Goal: Task Accomplishment & Management: Complete application form

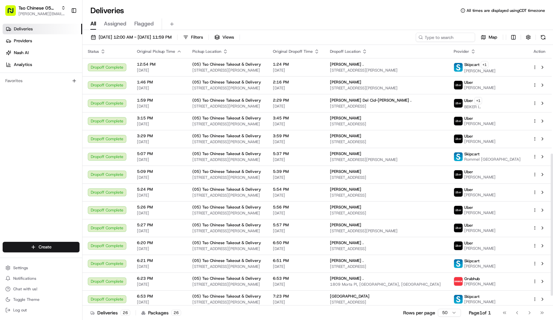
scroll to position [199, 0]
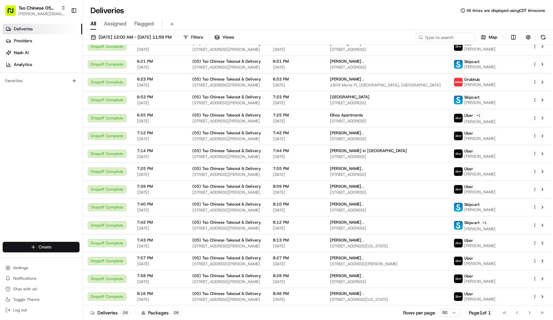
click at [63, 250] on html "Tso Chinese 05 Menchaca [EMAIL_ADDRESS][DOMAIN_NAME] Toggle Sidebar Deliveries …" at bounding box center [276, 160] width 553 height 320
click at [124, 256] on link "Delivery" at bounding box center [120, 260] width 74 height 12
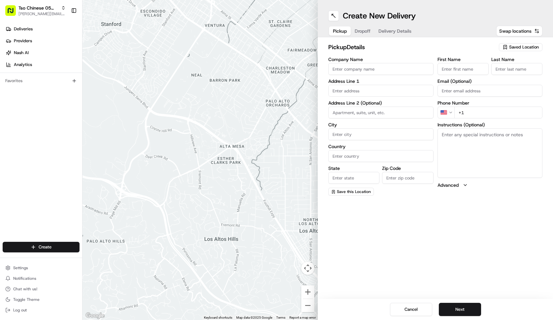
click at [520, 47] on span "Saved Location" at bounding box center [524, 47] width 30 height 6
click at [510, 70] on span "(05) Tso Chinese Takeout & Delivery (05)" at bounding box center [509, 72] width 81 height 6
type input "(05) Tso Chinese Takeout & Delivery"
type input "[STREET_ADDRESS][PERSON_NAME]"
type input "Ste 100"
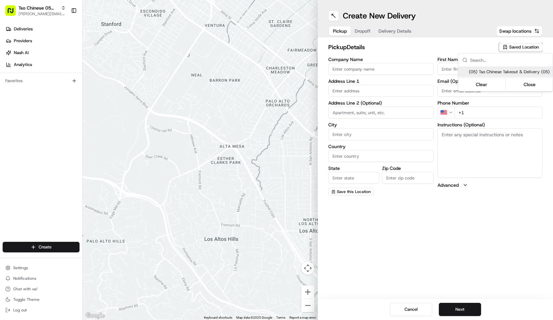
type input "Austin"
type input "US"
type input "[GEOGRAPHIC_DATA]"
type input "78748"
type input "Tso Chinese"
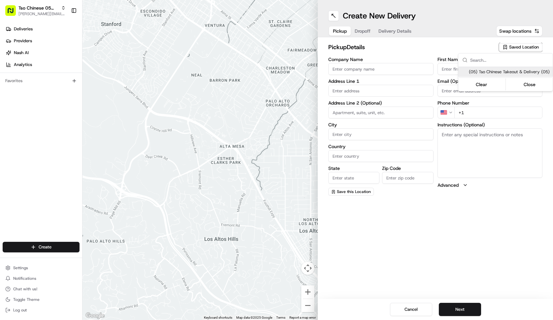
type input "[PERSON_NAME] Manager"
type input "[EMAIL_ADDRESS][DOMAIN_NAME]"
type input "[PHONE_NUMBER]"
type textarea "Submit a picture displaying address & food as Proof of Delivery. Envía una foto…"
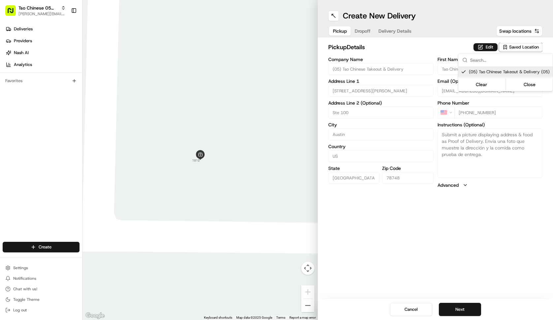
click at [469, 313] on html "Tso Chinese 05 Menchaca [EMAIL_ADDRESS][DOMAIN_NAME] Toggle Sidebar Deliveries …" at bounding box center [276, 160] width 553 height 320
click at [469, 313] on button "Next" at bounding box center [460, 309] width 42 height 13
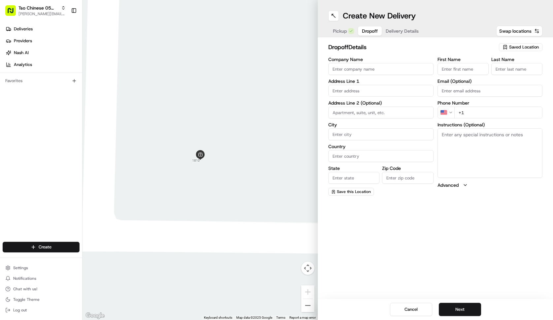
click at [380, 69] on input "Company Name" at bounding box center [380, 69] width 105 height 12
type input "[PERSON_NAME]"
click at [451, 74] on input "First Name" at bounding box center [463, 69] width 51 height 12
type input "[PERSON_NAME]"
click at [512, 65] on input "Last Name" at bounding box center [517, 69] width 51 height 12
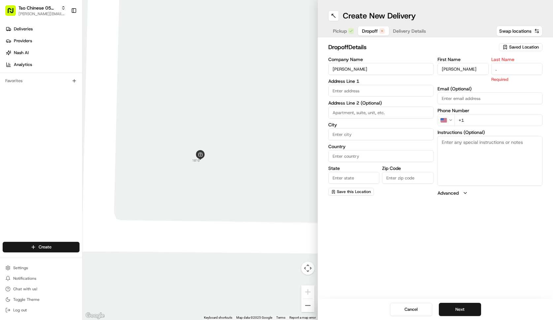
type input "."
click at [410, 95] on input "text" at bounding box center [380, 91] width 105 height 12
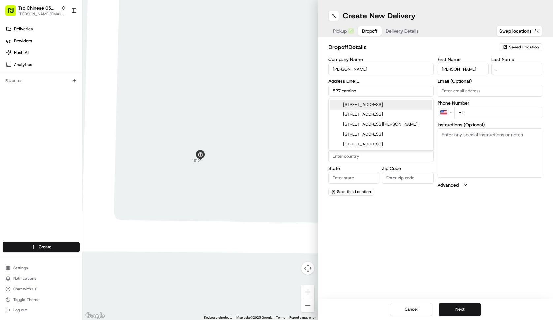
click at [404, 107] on div "[STREET_ADDRESS]" at bounding box center [381, 105] width 102 height 10
type input "[STREET_ADDRESS]"
type input "Manchaca"
type input "[GEOGRAPHIC_DATA]"
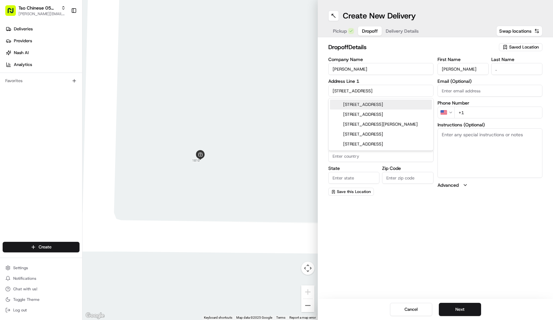
type input "78652"
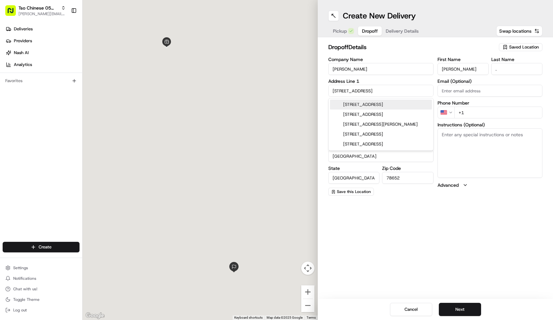
type input "[STREET_ADDRESS]"
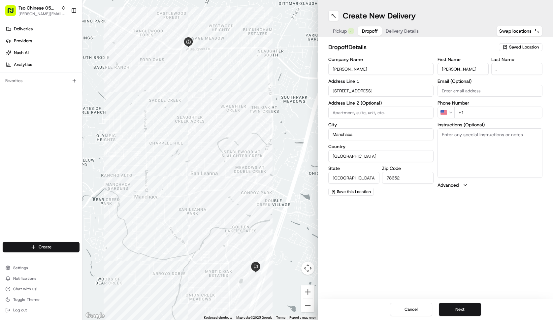
click at [490, 108] on input "+1" at bounding box center [499, 113] width 88 height 12
type input "[PHONE_NUMBER]"
click at [474, 306] on button "Next" at bounding box center [460, 309] width 42 height 13
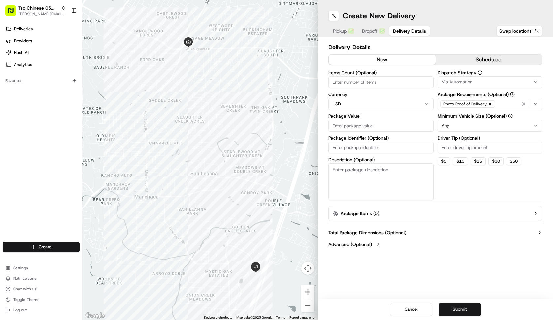
click at [371, 82] on input "Items Count (Optional)" at bounding box center [380, 82] width 105 height 12
type input "3"
click at [364, 123] on input "Package Value" at bounding box center [380, 126] width 105 height 12
type input "35.56"
click at [361, 150] on input "Package Identifier (Optional)" at bounding box center [380, 148] width 105 height 12
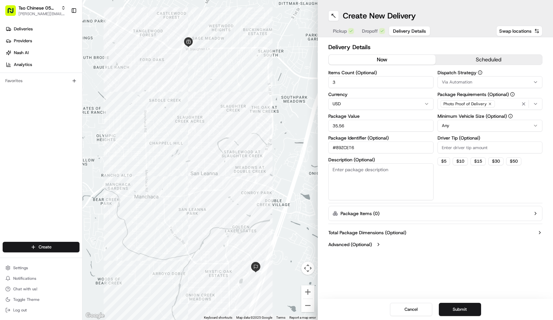
type input "#89ZCET6"
click at [475, 148] on input "Driver Tip (Optional)" at bounding box center [490, 148] width 105 height 12
type input "2.00"
click at [477, 124] on html "Tso Chinese 05 Menchaca [EMAIL_ADDRESS][DOMAIN_NAME] Toggle Sidebar Deliveries …" at bounding box center [276, 160] width 553 height 320
click at [472, 78] on button "Via Automation" at bounding box center [490, 82] width 105 height 12
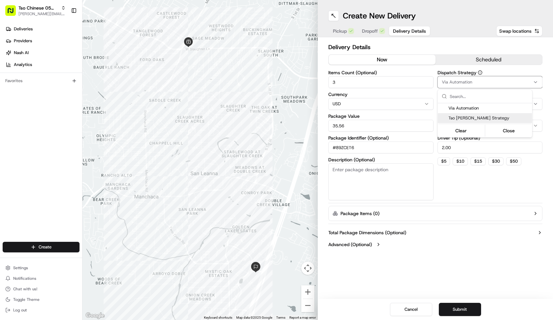
click at [471, 119] on span "Tso [PERSON_NAME] Strategy" at bounding box center [489, 118] width 81 height 6
click at [480, 245] on html "Tso Chinese 05 Menchaca [EMAIL_ADDRESS][DOMAIN_NAME] Toggle Sidebar Deliveries …" at bounding box center [276, 160] width 553 height 320
click at [471, 310] on button "Submit" at bounding box center [460, 309] width 42 height 13
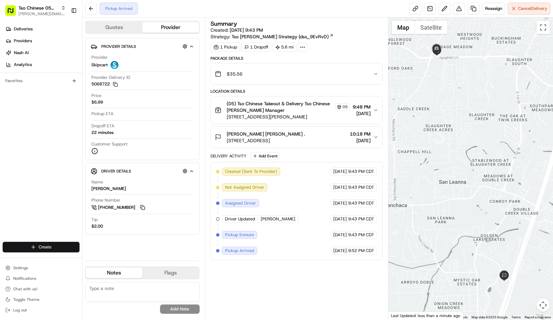
click at [58, 244] on html "Tso Chinese 05 Menchaca [EMAIL_ADDRESS][DOMAIN_NAME] Toggle Sidebar Deliveries …" at bounding box center [276, 160] width 553 height 320
click at [101, 258] on link "Delivery" at bounding box center [120, 260] width 74 height 12
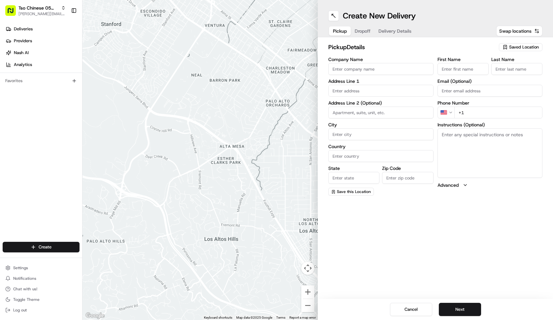
click at [510, 47] on span "Saved Location" at bounding box center [524, 47] width 30 height 6
click at [503, 74] on span "(05) Tso Chinese Takeout & Delivery (05)" at bounding box center [509, 72] width 81 height 6
type input "(05) Tso Chinese Takeout & Delivery"
type input "[STREET_ADDRESS][PERSON_NAME]"
type input "Ste 100"
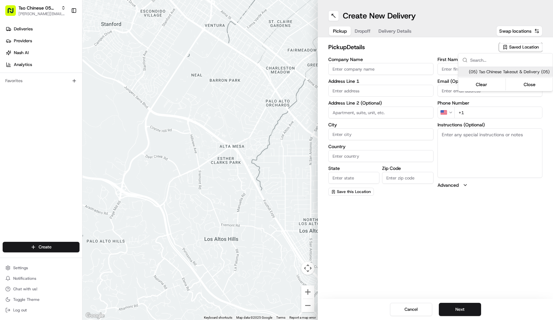
type input "Austin"
type input "US"
type input "[GEOGRAPHIC_DATA]"
type input "78748"
type input "Tso Chinese"
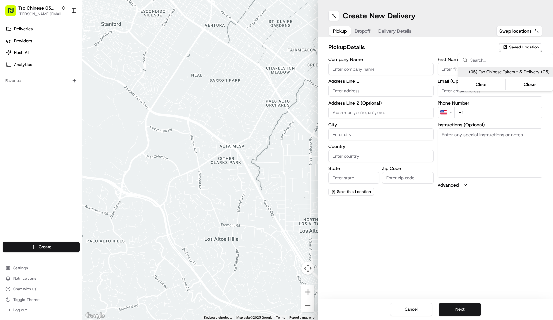
type input "[PERSON_NAME] Manager"
type input "[EMAIL_ADDRESS][DOMAIN_NAME]"
type input "[PHONE_NUMBER]"
type textarea "Submit a picture displaying address & food as Proof of Delivery. Envía una foto…"
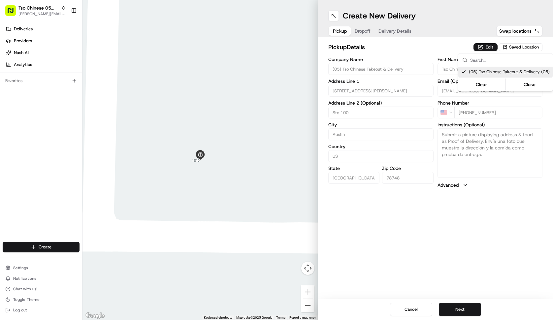
click at [456, 309] on html "Tso Chinese 05 Menchaca [EMAIL_ADDRESS][DOMAIN_NAME] Toggle Sidebar Deliveries …" at bounding box center [276, 160] width 553 height 320
click at [456, 309] on button "Next" at bounding box center [460, 309] width 42 height 13
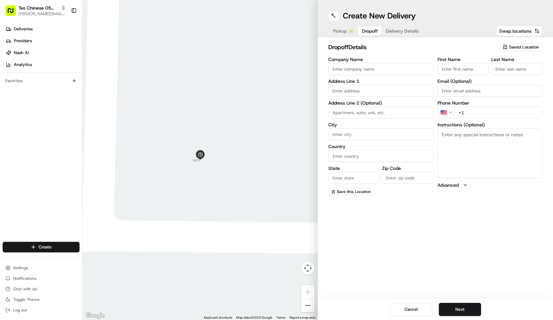
click at [397, 70] on input "Company Name" at bounding box center [380, 69] width 105 height 12
type input "[PERSON_NAME] [PERSON_NAME]"
click at [447, 69] on input "First Name" at bounding box center [463, 69] width 51 height 12
type input "[PERSON_NAME] [PERSON_NAME]"
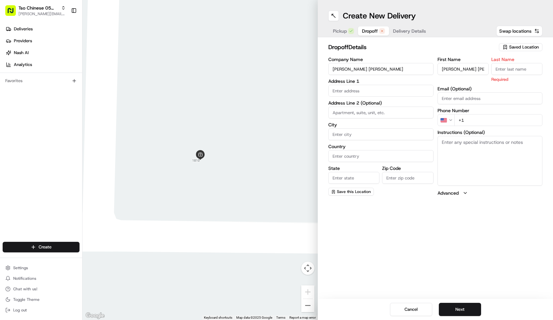
click at [496, 65] on input "Last Name" at bounding box center [517, 69] width 51 height 12
type input "."
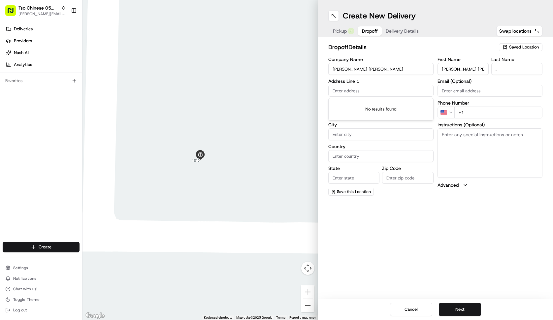
click at [406, 89] on input "text" at bounding box center [380, 91] width 105 height 12
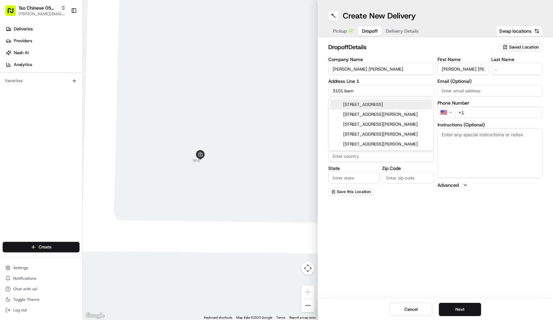
click at [410, 104] on div "[STREET_ADDRESS]" at bounding box center [381, 105] width 102 height 10
type input "[STREET_ADDRESS]"
type input "Austin"
type input "[GEOGRAPHIC_DATA]"
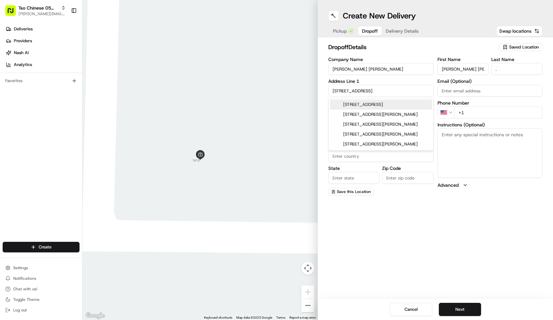
type input "78745"
type input "[STREET_ADDRESS]"
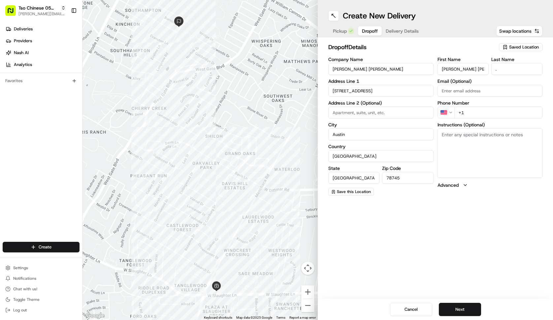
click at [472, 112] on input "+1" at bounding box center [499, 113] width 88 height 12
type input "[PHONE_NUMBER]"
click at [457, 314] on button "Next" at bounding box center [460, 309] width 42 height 13
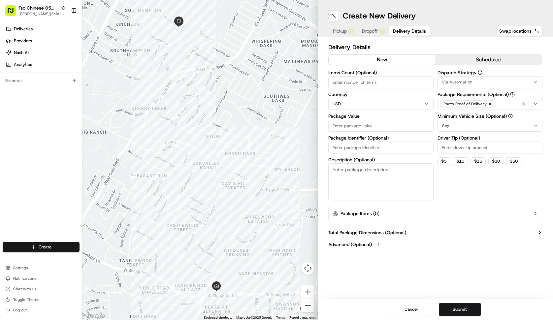
click at [368, 86] on input "Items Count (Optional)" at bounding box center [380, 82] width 105 height 12
type input "3"
click at [378, 126] on input "Package Value" at bounding box center [380, 126] width 105 height 12
type input "30.20"
click at [365, 153] on div "Items Count (Optional) 3 Currency USD Package Value 30.20 Package Identifier (O…" at bounding box center [380, 135] width 105 height 130
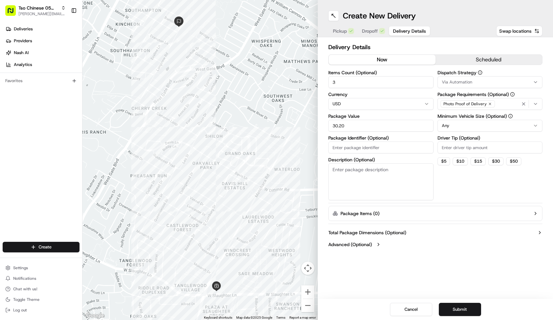
click at [374, 147] on input "Package Identifier (Optional)" at bounding box center [380, 148] width 105 height 12
type input "#I1FQLBV"
click at [450, 150] on input "Driver Tip (Optional)" at bounding box center [490, 148] width 105 height 12
type input "2.00"
click at [474, 131] on html "Tso Chinese 05 Menchaca [EMAIL_ADDRESS][DOMAIN_NAME] Toggle Sidebar Deliveries …" at bounding box center [276, 160] width 553 height 320
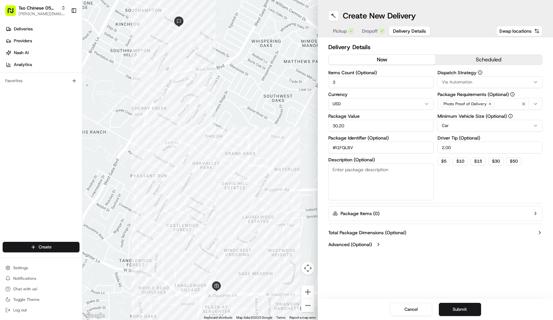
click at [497, 84] on div "Via Automation" at bounding box center [490, 82] width 102 height 6
click at [489, 121] on div "Tso [PERSON_NAME] Strategy" at bounding box center [485, 118] width 94 height 10
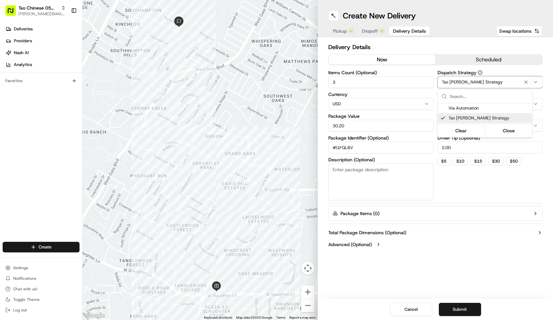
click at [485, 261] on html "Tso Chinese 05 Menchaca [EMAIL_ADDRESS][DOMAIN_NAME] Toggle Sidebar Deliveries …" at bounding box center [276, 160] width 553 height 320
click at [474, 314] on button "Submit" at bounding box center [460, 309] width 42 height 13
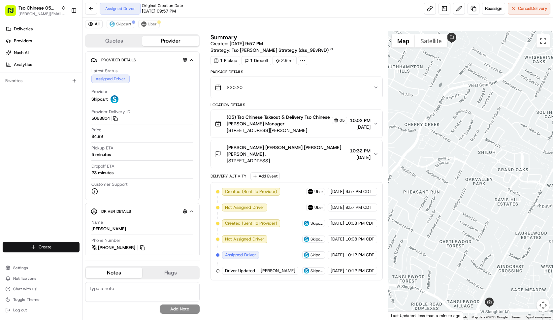
click at [56, 251] on html "Tso Chinese 05 Menchaca [EMAIL_ADDRESS][DOMAIN_NAME] Toggle Sidebar Deliveries …" at bounding box center [276, 160] width 553 height 320
click at [99, 258] on link "Delivery" at bounding box center [120, 260] width 74 height 12
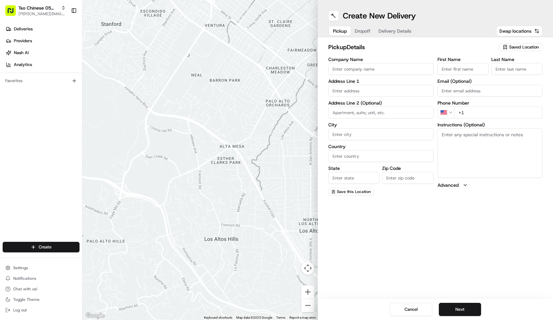
click at [510, 49] on span "Saved Location" at bounding box center [524, 47] width 30 height 6
click at [510, 49] on html "Tso Chinese 05 Menchaca [EMAIL_ADDRESS][DOMAIN_NAME] Toggle Sidebar Deliveries …" at bounding box center [276, 160] width 553 height 320
click at [520, 72] on span "(05) Tso Chinese Takeout & Delivery (05)" at bounding box center [509, 72] width 81 height 6
type input "(05) Tso Chinese Takeout & Delivery"
type input "[STREET_ADDRESS][PERSON_NAME]"
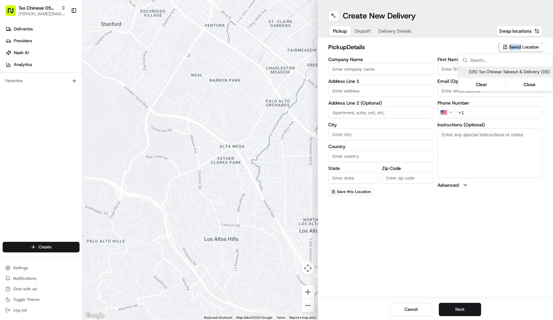
type input "Ste 100"
type input "Austin"
type input "US"
type input "[GEOGRAPHIC_DATA]"
type input "78748"
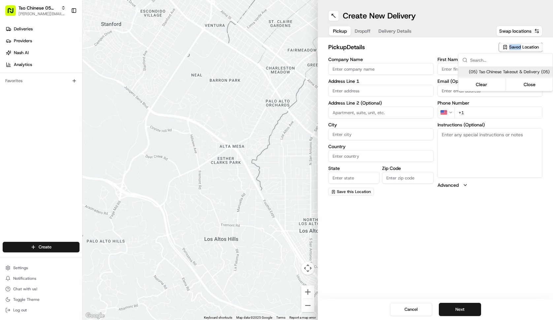
type input "Tso Chinese"
type input "[PERSON_NAME] Manager"
type input "[EMAIL_ADDRESS][DOMAIN_NAME]"
type input "[PHONE_NUMBER]"
type textarea "Submit a picture displaying address & food as Proof of Delivery. Envía una foto…"
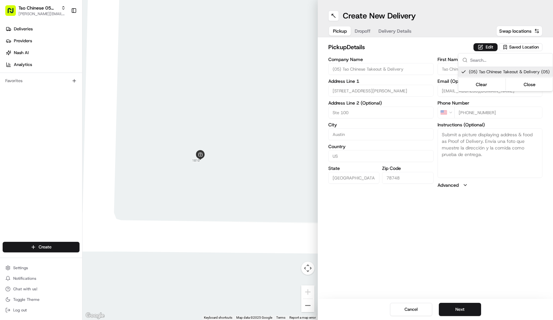
click at [466, 311] on html "Tso Chinese 05 Menchaca [EMAIL_ADDRESS][DOMAIN_NAME] Toggle Sidebar Deliveries …" at bounding box center [276, 160] width 553 height 320
click at [466, 311] on button "Next" at bounding box center [460, 309] width 42 height 13
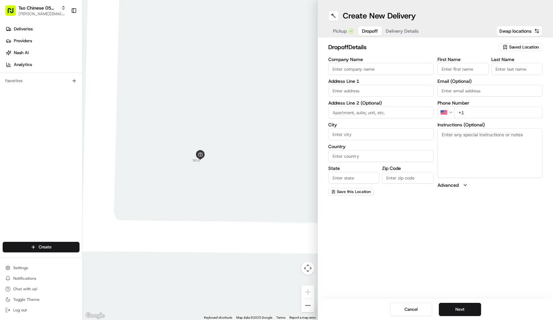
click at [403, 70] on input "Company Name" at bounding box center [380, 69] width 105 height 12
type input "Sage [PERSON_NAME]"
click at [465, 70] on input "First Name" at bounding box center [463, 69] width 51 height 12
type input "Sage [PERSON_NAME]"
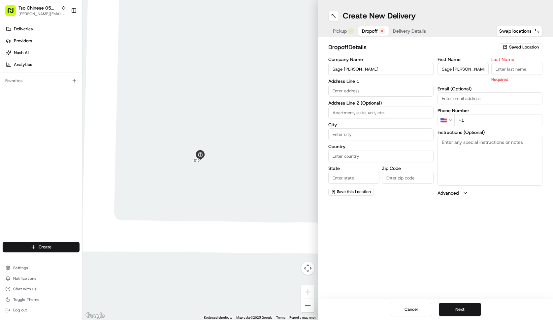
click at [528, 66] on input "Last Name" at bounding box center [517, 69] width 51 height 12
type input "."
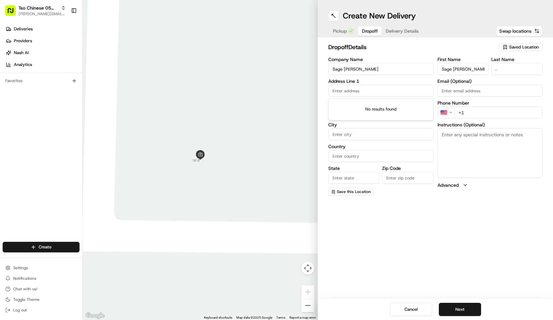
click at [389, 91] on input "text" at bounding box center [380, 91] width 105 height 12
click at [398, 105] on div "[STREET_ADDRESS][PERSON_NAME]" at bounding box center [381, 105] width 102 height 10
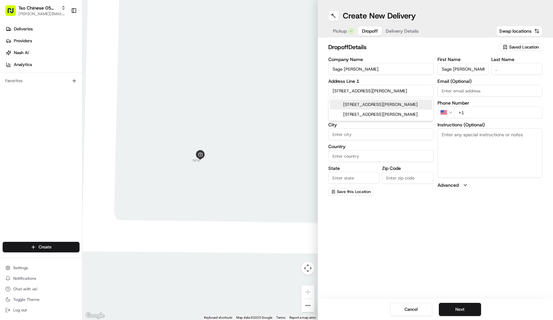
type input "[STREET_ADDRESS][PERSON_NAME]"
type input "Austin"
type input "[GEOGRAPHIC_DATA]"
type input "78745"
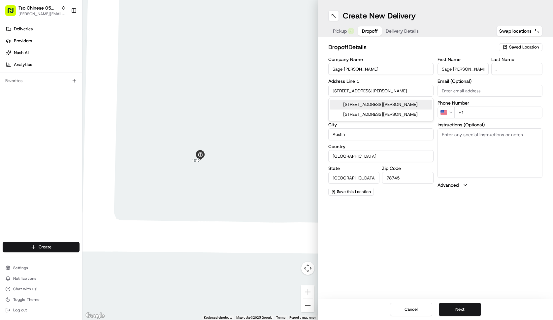
type input "[STREET_ADDRESS][PERSON_NAME]"
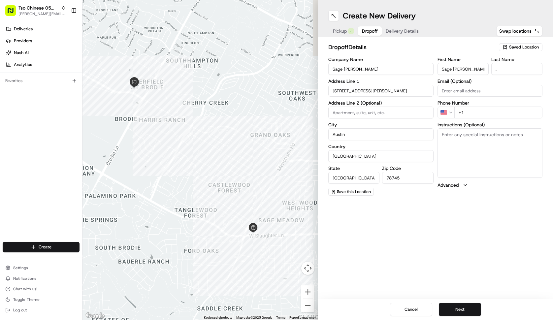
click at [469, 115] on input "+1" at bounding box center [499, 113] width 88 height 12
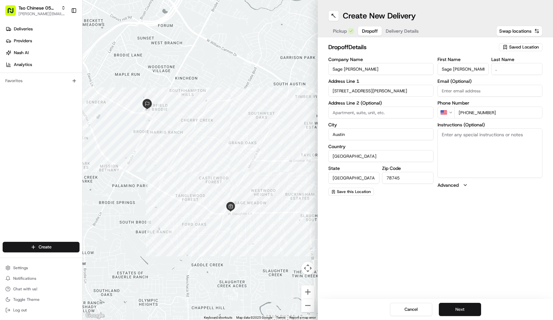
type input "[PHONE_NUMBER]"
click at [458, 305] on button "Next" at bounding box center [460, 309] width 42 height 13
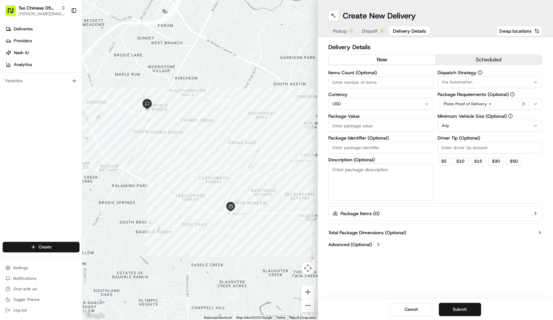
click at [383, 85] on input "Items Count (Optional)" at bounding box center [380, 82] width 105 height 12
type input "4"
click at [372, 126] on input "Package Value" at bounding box center [380, 126] width 105 height 12
type input "44.27"
click at [375, 146] on input "Package Identifier (Optional)" at bounding box center [380, 148] width 105 height 12
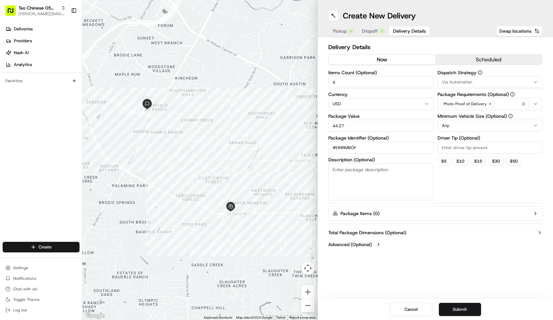
type input "#HNRMBOF"
click at [445, 144] on input "Driver Tip (Optional)" at bounding box center [490, 148] width 105 height 12
type input "2.00"
click at [493, 132] on div "Dispatch Strategy Via Automation Package Requirements (Optional) Photo Proof of…" at bounding box center [490, 135] width 105 height 130
click at [494, 130] on html "Tso Chinese 05 Menchaca [EMAIL_ADDRESS][DOMAIN_NAME] Toggle Sidebar Deliveries …" at bounding box center [276, 160] width 553 height 320
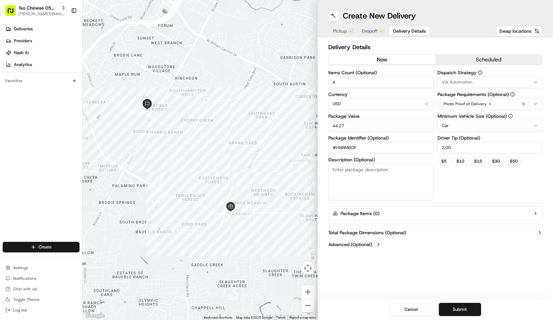
click at [480, 80] on div "Via Automation" at bounding box center [490, 82] width 102 height 6
click at [476, 116] on span "Tso [PERSON_NAME] Strategy" at bounding box center [489, 118] width 81 height 6
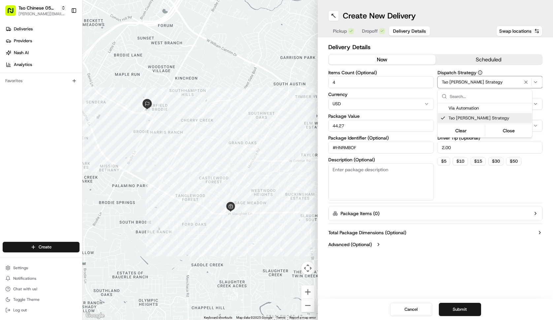
click at [472, 237] on html "Tso Chinese 05 Menchaca [EMAIL_ADDRESS][DOMAIN_NAME] Toggle Sidebar Deliveries …" at bounding box center [276, 160] width 553 height 320
click at [474, 311] on button "Submit" at bounding box center [460, 309] width 42 height 13
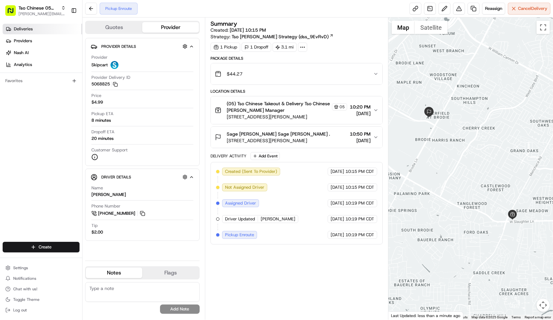
click at [38, 31] on link "Deliveries" at bounding box center [43, 29] width 80 height 11
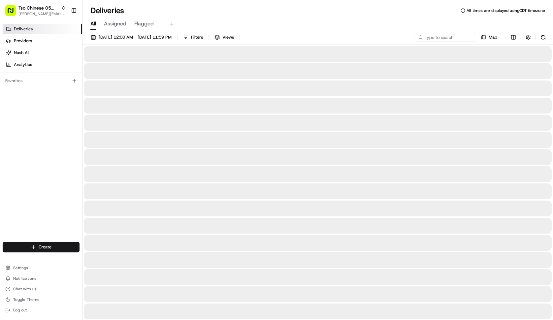
click at [38, 31] on link "Deliveries" at bounding box center [43, 29] width 80 height 11
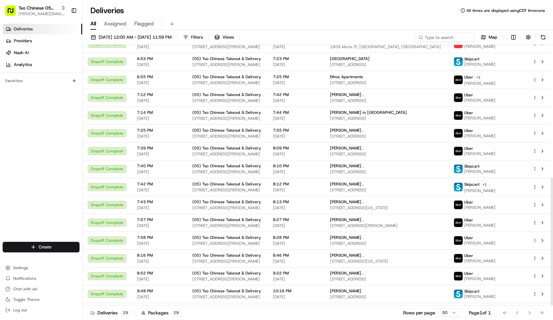
scroll to position [271, 0]
